Goal: Task Accomplishment & Management: Use online tool/utility

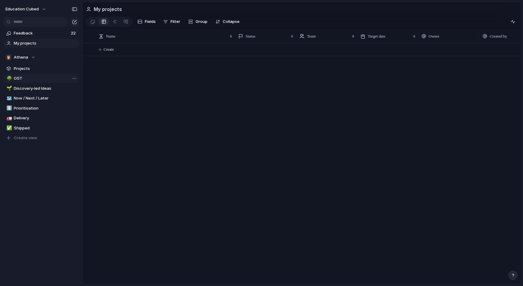
click at [24, 81] on span "OST" at bounding box center [46, 78] width 64 height 6
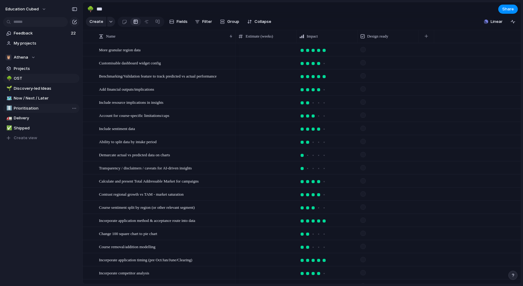
click at [26, 108] on span "Prioritisation" at bounding box center [46, 108] width 64 height 6
type input "**********"
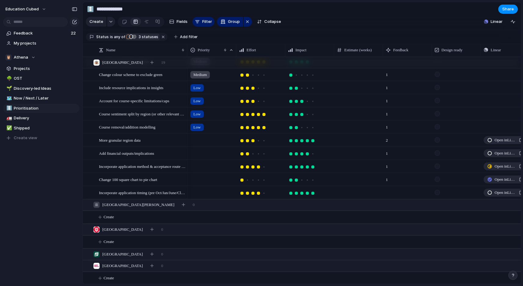
click at [137, 39] on span "3" at bounding box center [139, 37] width 5 height 5
click at [23, 142] on button "Create view" at bounding box center [41, 138] width 76 height 9
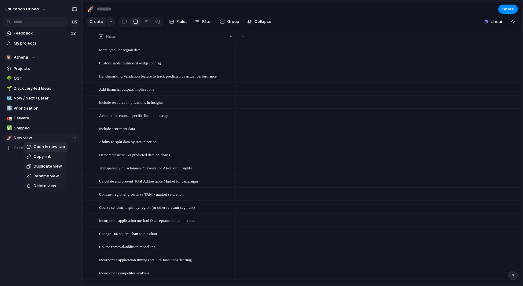
click at [36, 186] on span "Delete view" at bounding box center [45, 186] width 23 height 6
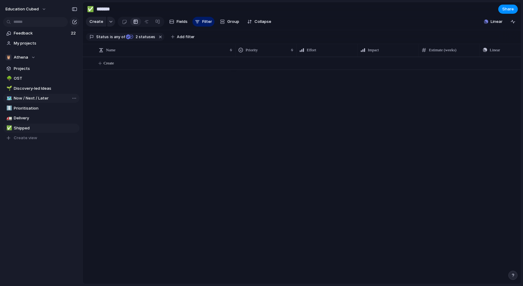
click at [28, 99] on span "Now / Next / Later" at bounding box center [46, 98] width 64 height 6
type input "**********"
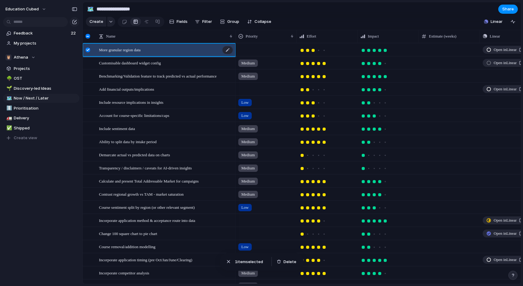
click at [160, 51] on div "More granular region data" at bounding box center [166, 50] width 134 height 13
click at [138, 51] on span "More granular region data" at bounding box center [120, 49] width 42 height 7
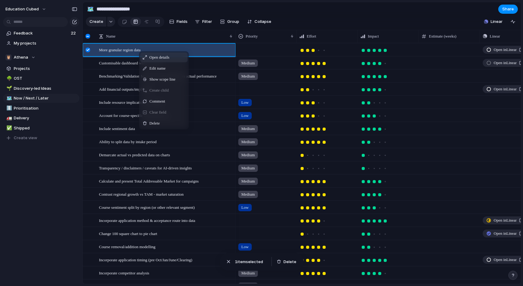
click at [149, 59] on div "Open details" at bounding box center [163, 58] width 47 height 10
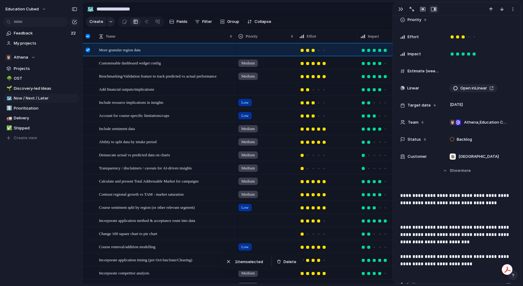
scroll to position [42, 0]
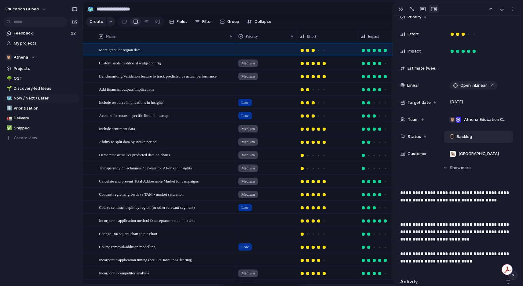
click at [480, 135] on div "Backlog" at bounding box center [479, 137] width 64 height 7
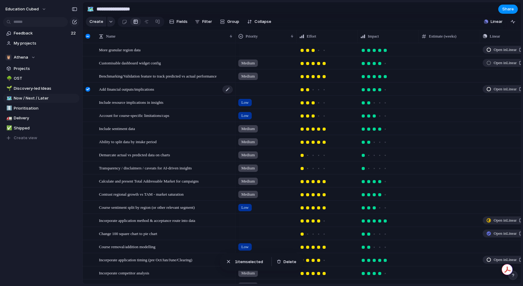
click at [152, 88] on span "Add financial outputs/implications" at bounding box center [126, 89] width 55 height 7
click at [135, 49] on span "More granular region data" at bounding box center [120, 49] width 42 height 7
click at [141, 51] on span "More granular region data" at bounding box center [120, 49] width 42 height 7
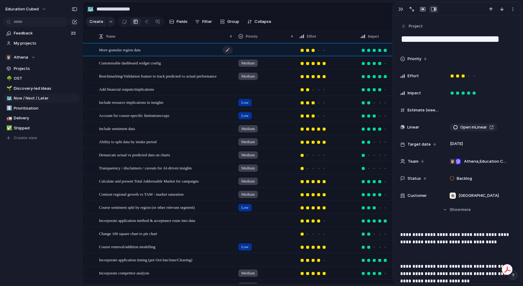
click at [139, 50] on span "More granular region data" at bounding box center [120, 49] width 42 height 7
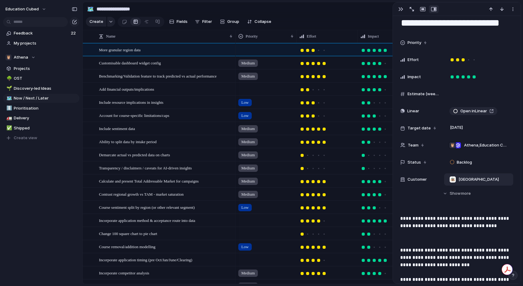
scroll to position [24, 0]
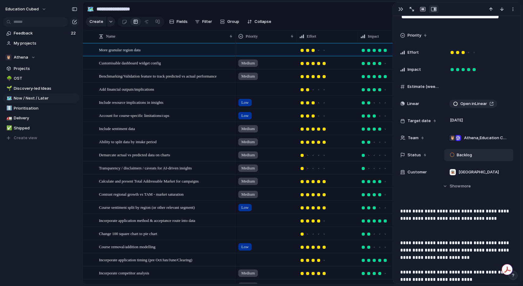
click at [476, 157] on div "Backlog" at bounding box center [462, 155] width 30 height 9
type input "*"
click at [147, 52] on div "No results found" at bounding box center [261, 143] width 523 height 286
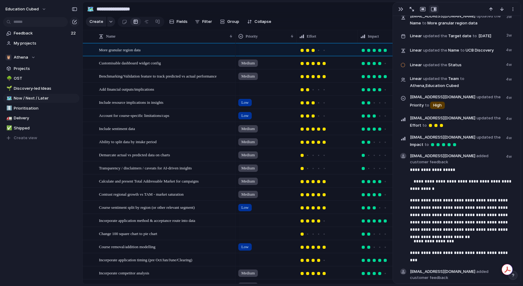
scroll to position [0, 0]
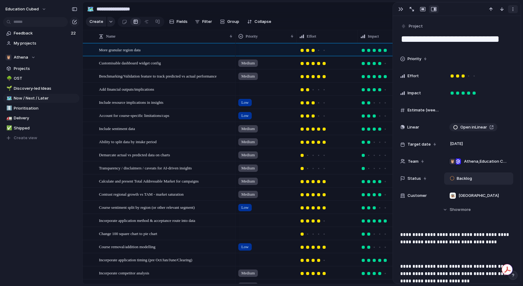
click at [515, 10] on div "button" at bounding box center [513, 9] width 5 height 5
click at [424, 83] on div "Mark as duplicate Delete" at bounding box center [261, 143] width 523 height 286
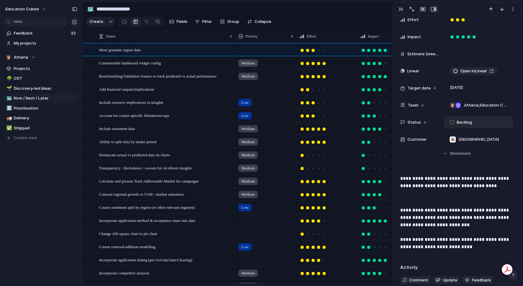
scroll to position [57, 0]
click at [450, 161] on div "Priority Effort Impact Estimate (weeks) Linear Open in Linear Target date [DATE…" at bounding box center [456, 81] width 113 height 171
click at [450, 147] on div "Priority Effort Impact Estimate (weeks) Linear Open in Linear Target date [DATE…" at bounding box center [456, 76] width 113 height 160
click at [450, 155] on span "Show" at bounding box center [455, 153] width 11 height 6
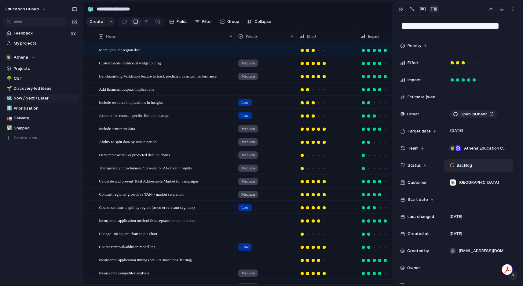
scroll to position [0, 0]
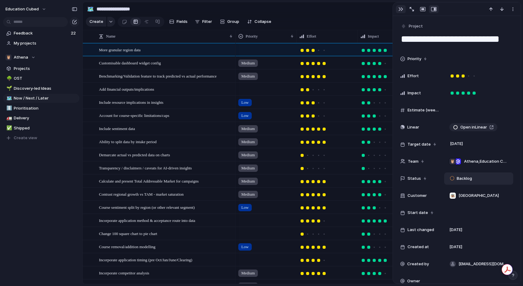
click at [400, 10] on div "button" at bounding box center [401, 9] width 5 height 5
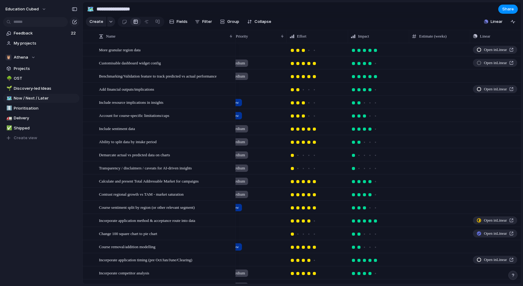
scroll to position [0, 36]
